Goal: Information Seeking & Learning: Learn about a topic

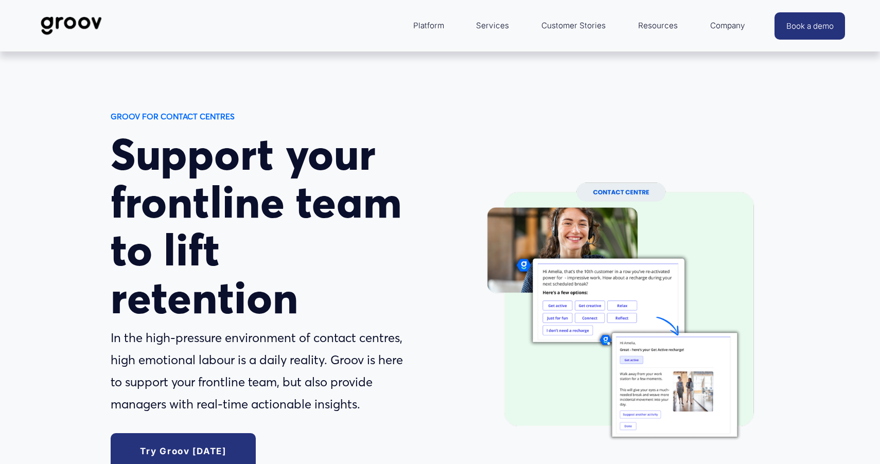
click at [61, 21] on img at bounding box center [71, 26] width 73 height 34
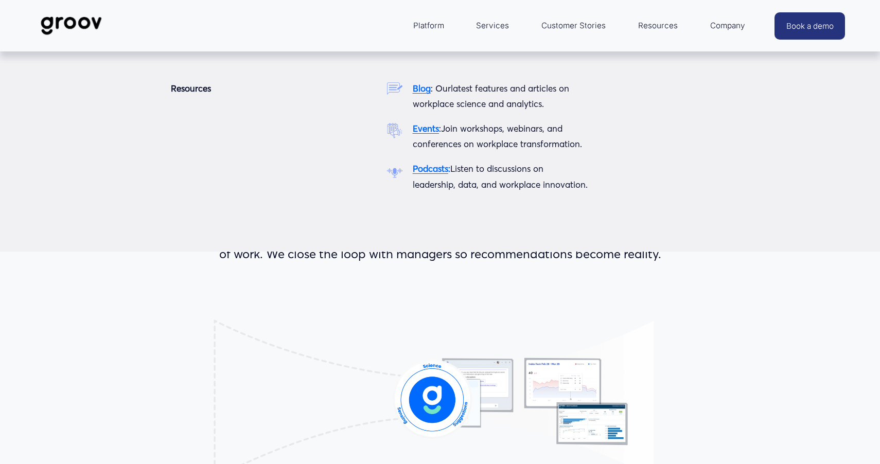
click at [427, 86] on strong "Blog" at bounding box center [422, 88] width 18 height 11
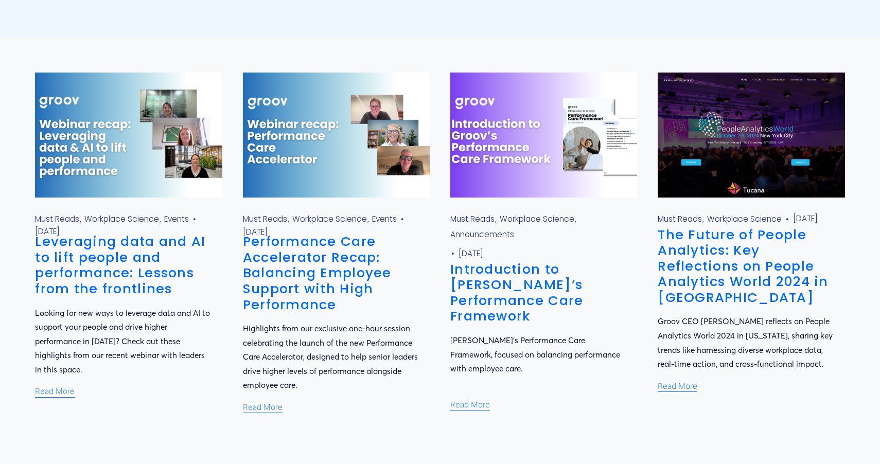
scroll to position [373, 0]
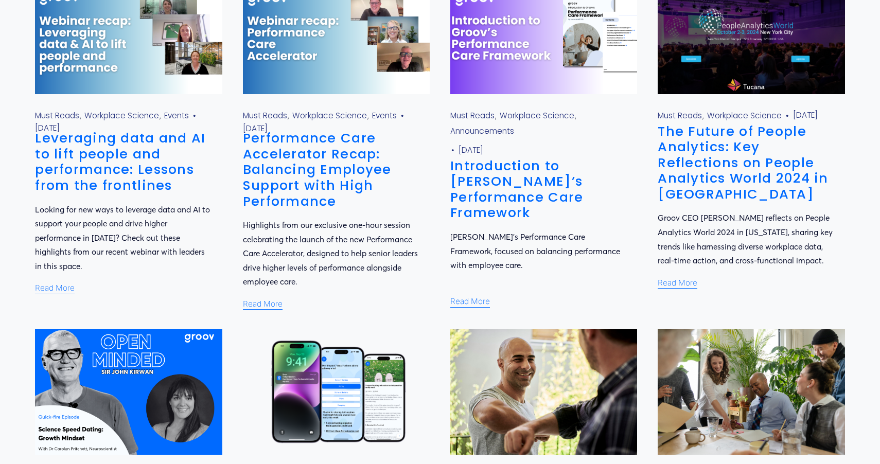
click at [180, 159] on h1 "Leveraging data and AI to lift people and performance: Lessons from the frontli…" at bounding box center [124, 161] width 178 height 63
click at [140, 156] on link "Leveraging data and AI to lift people and performance: Lessons from the frontli…" at bounding box center [120, 162] width 170 height 66
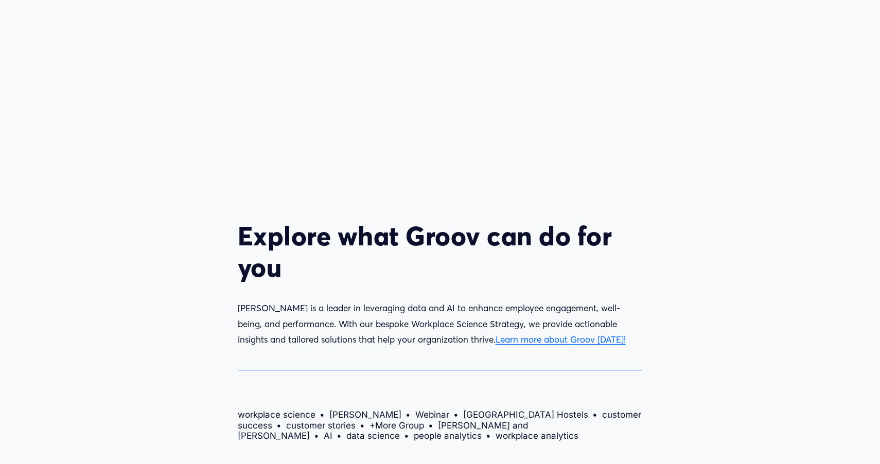
scroll to position [3771, 0]
